Goal: Information Seeking & Learning: Check status

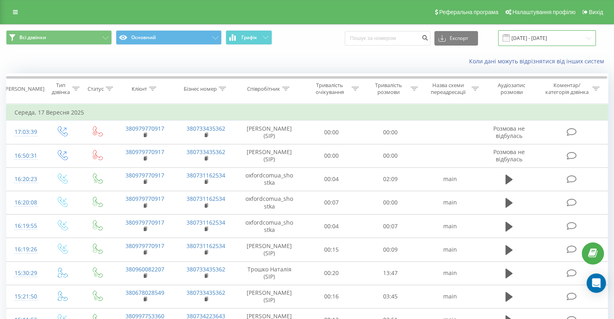
click at [533, 36] on input "[DATE] - [DATE]" at bounding box center [547, 38] width 98 height 16
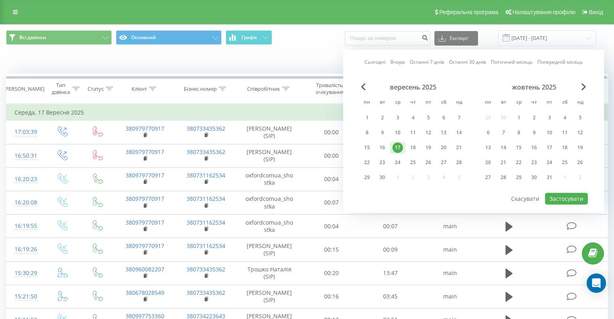
click at [395, 61] on link "Вчора" at bounding box center [397, 62] width 15 height 8
click at [564, 198] on button "Застосувати" at bounding box center [566, 199] width 43 height 12
type input "[DATE] - [DATE]"
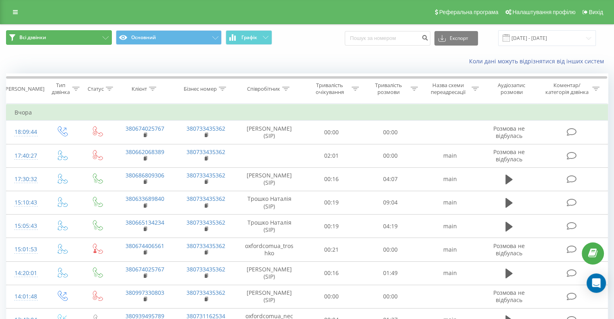
click at [79, 36] on button "Всі дзвінки" at bounding box center [59, 37] width 106 height 15
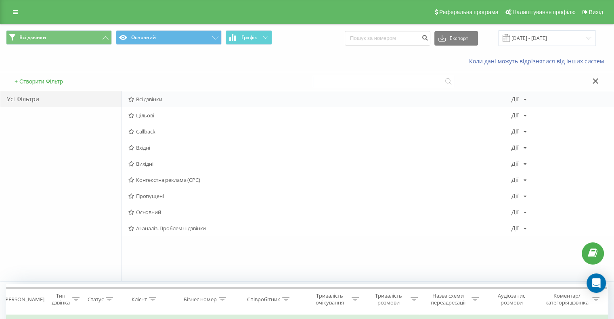
click at [153, 94] on div "Всі дзвінки [PERSON_NAME] Копіювати Видалити За замовчуванням Поділитися" at bounding box center [367, 99] width 491 height 16
click at [154, 99] on span "Всі дзвінки" at bounding box center [319, 99] width 383 height 6
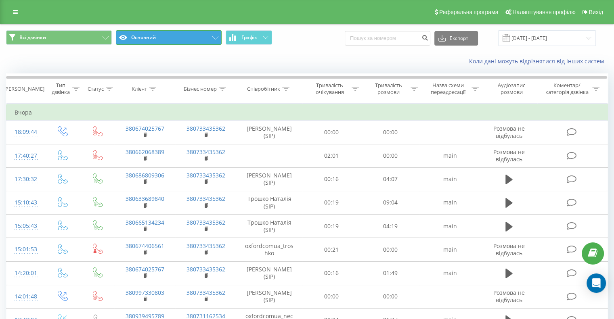
click at [205, 38] on button "Основний" at bounding box center [169, 37] width 106 height 15
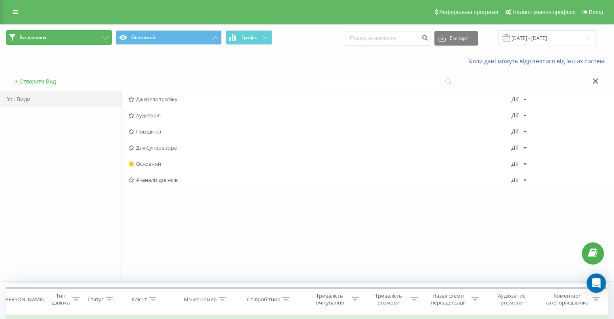
click at [55, 42] on button "Всі дзвінки" at bounding box center [59, 37] width 106 height 15
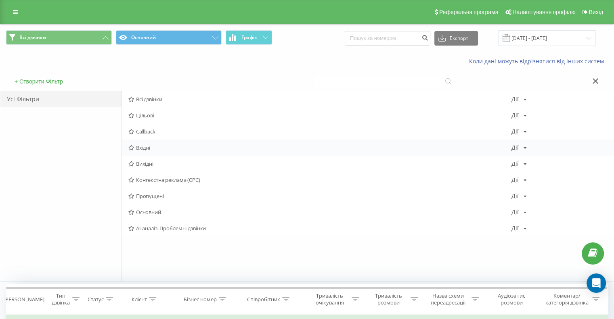
click at [149, 150] on span "Вхідні" at bounding box center [319, 148] width 383 height 6
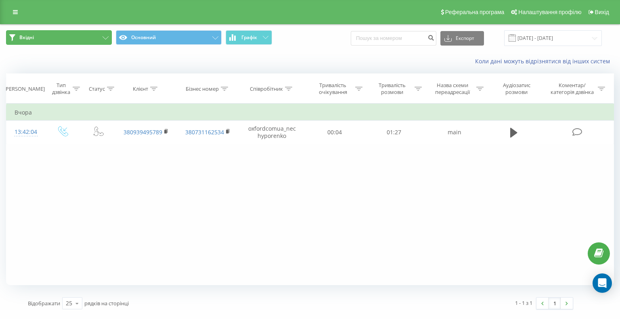
click at [73, 42] on button "Вхідні" at bounding box center [59, 37] width 106 height 15
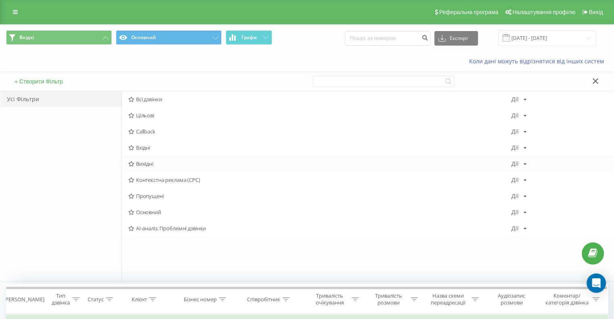
click at [146, 166] on span "Вихідні" at bounding box center [319, 164] width 383 height 6
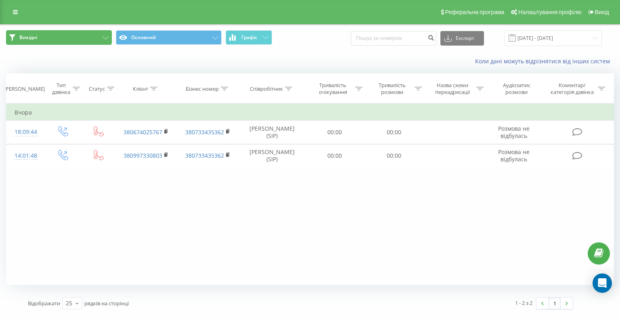
click at [84, 35] on button "Вихідні" at bounding box center [59, 37] width 106 height 15
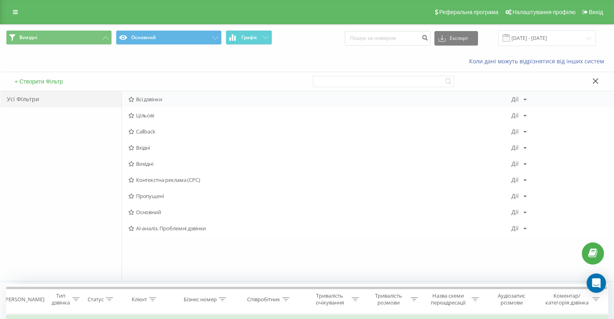
click at [154, 99] on span "Всі дзвінки" at bounding box center [319, 99] width 383 height 6
